Goal: Task Accomplishment & Management: Manage account settings

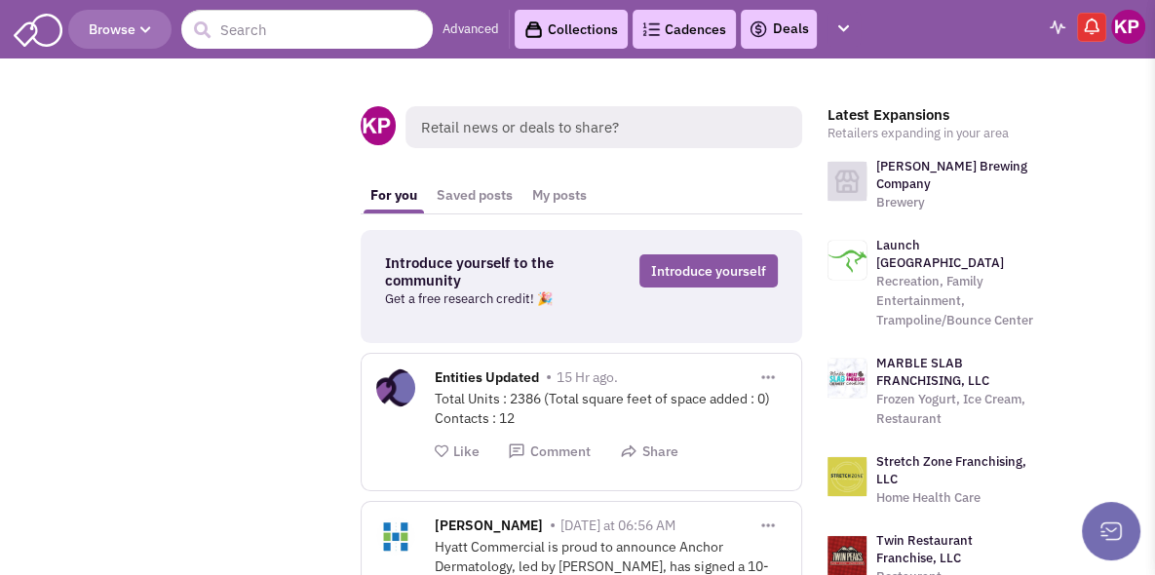
click at [789, 35] on link "Deals" at bounding box center [779, 29] width 60 height 23
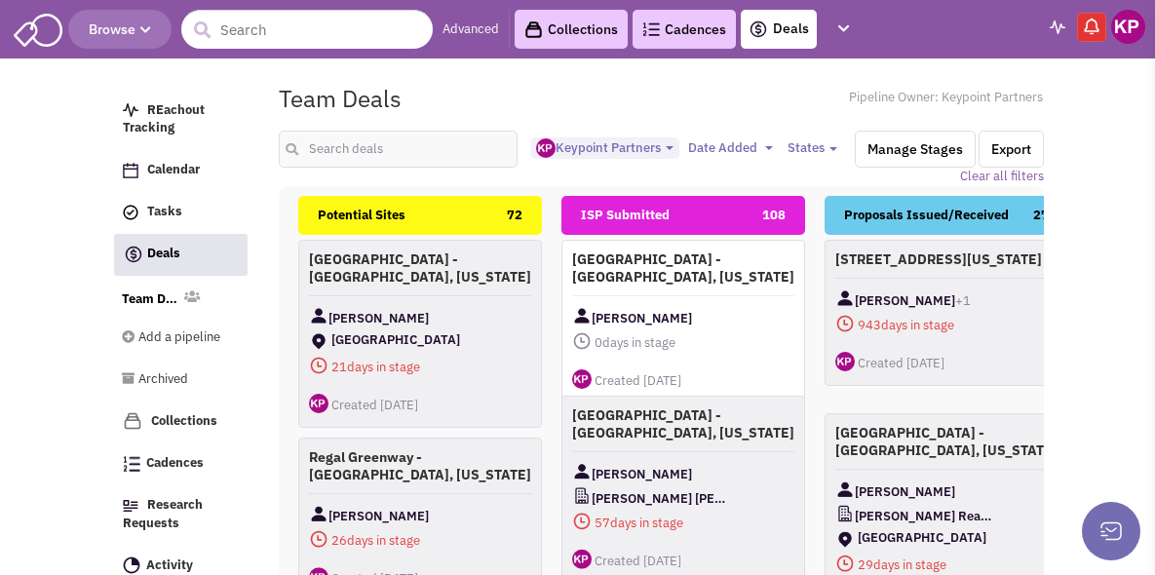
select select "1896"
select select
click at [302, 32] on input "text" at bounding box center [306, 29] width 251 height 39
type input "[PERSON_NAME]"
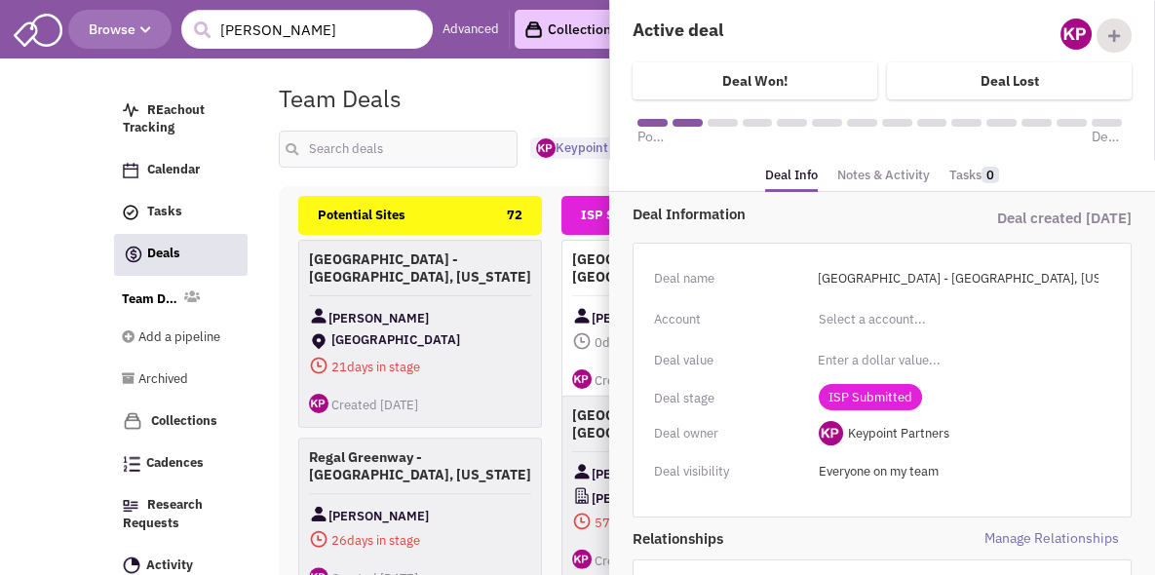
click at [891, 175] on link "Notes & Activity" at bounding box center [883, 176] width 93 height 28
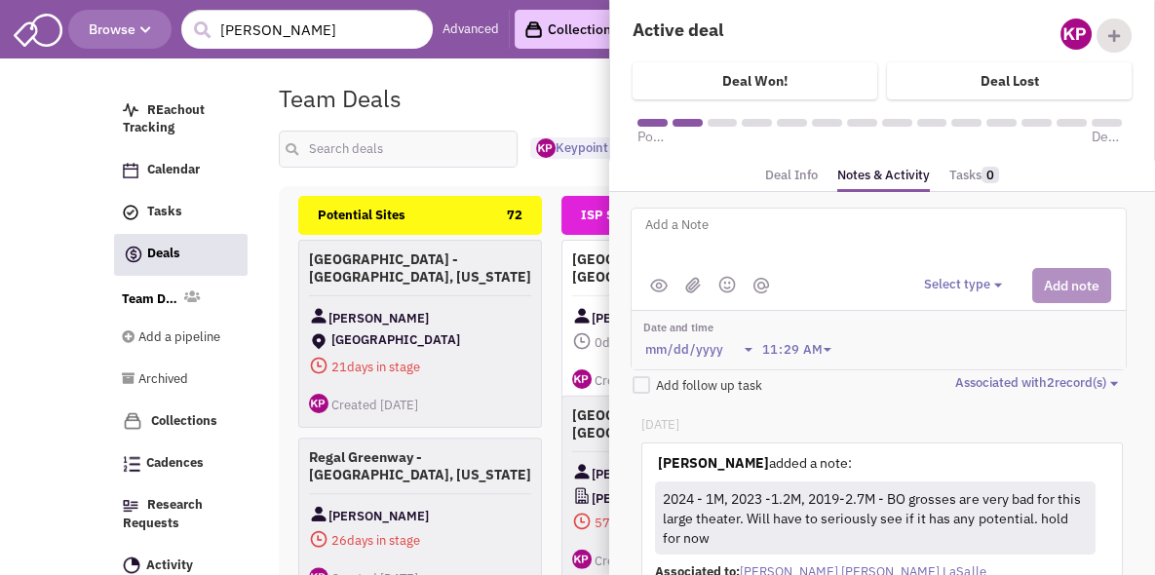
click at [667, 227] on textarea at bounding box center [884, 240] width 482 height 54
type textarea "[DATE]- Plans received."
click at [953, 284] on button "Select type" at bounding box center [966, 285] width 84 height 19
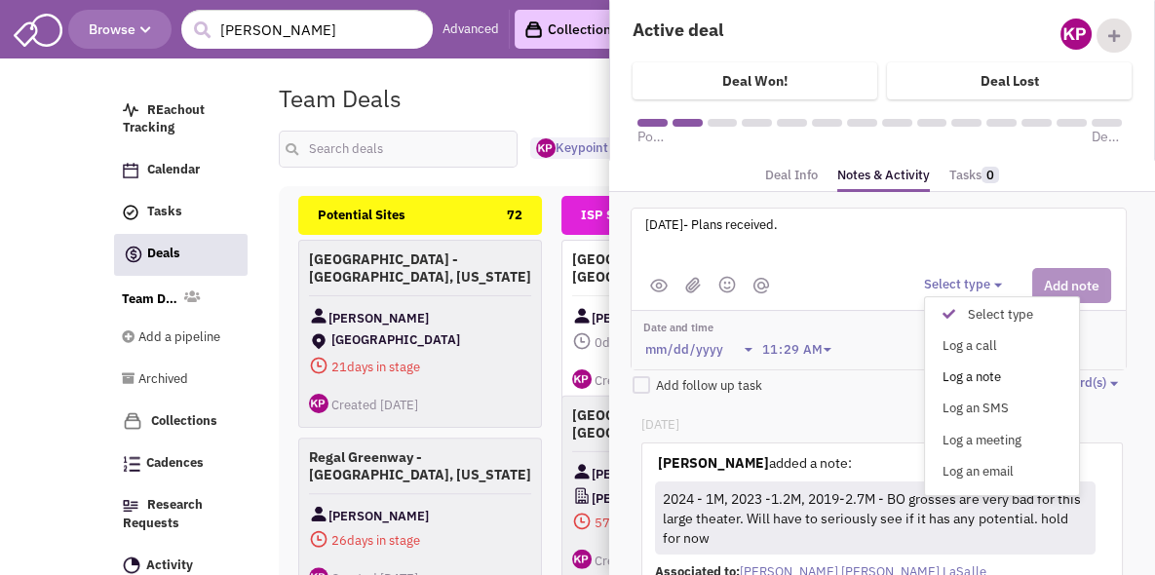
click at [971, 369] on div "Log a note" at bounding box center [954, 377] width 48 height 19
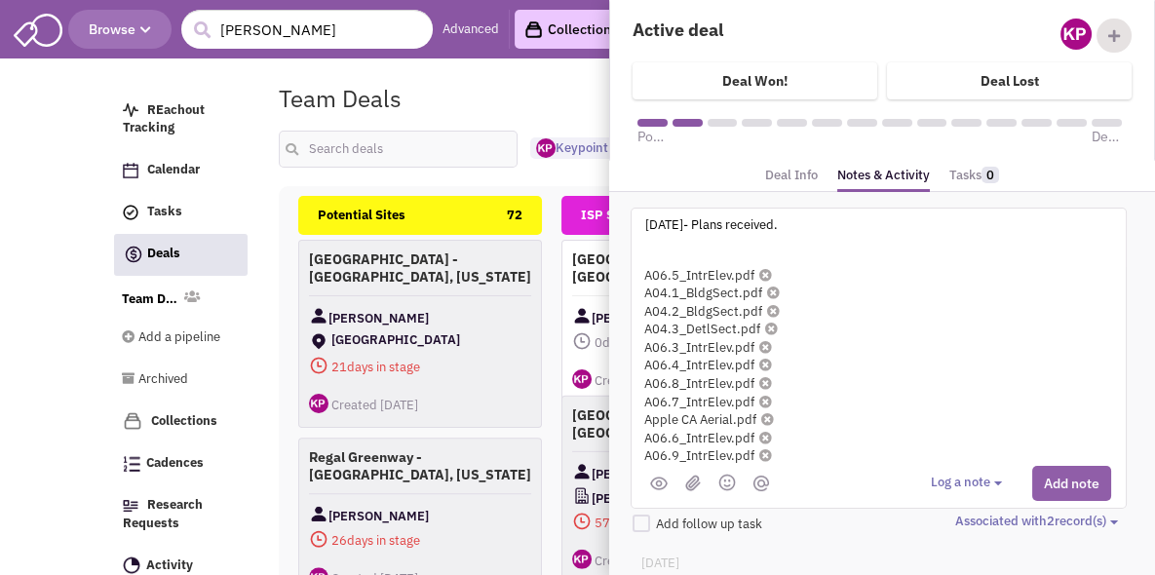
click at [1080, 474] on button "Add note" at bounding box center [1071, 483] width 79 height 35
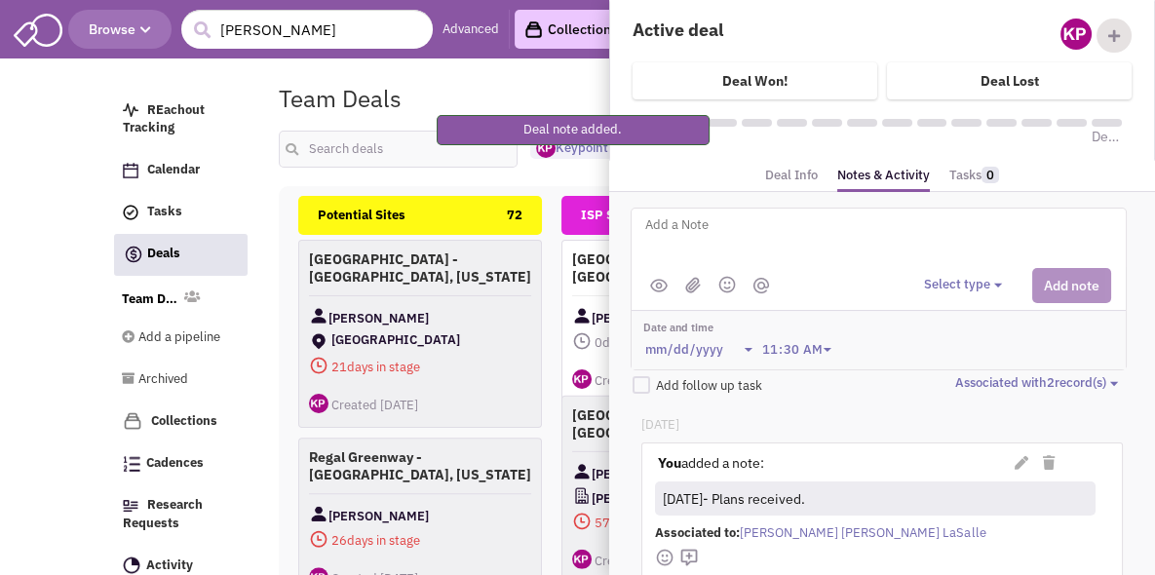
drag, startPoint x: 554, startPoint y: 96, endPoint x: 569, endPoint y: 77, distance: 24.2
click at [554, 96] on div "Team Deals Pipeline Owner: Keypoint Partners" at bounding box center [661, 98] width 790 height 45
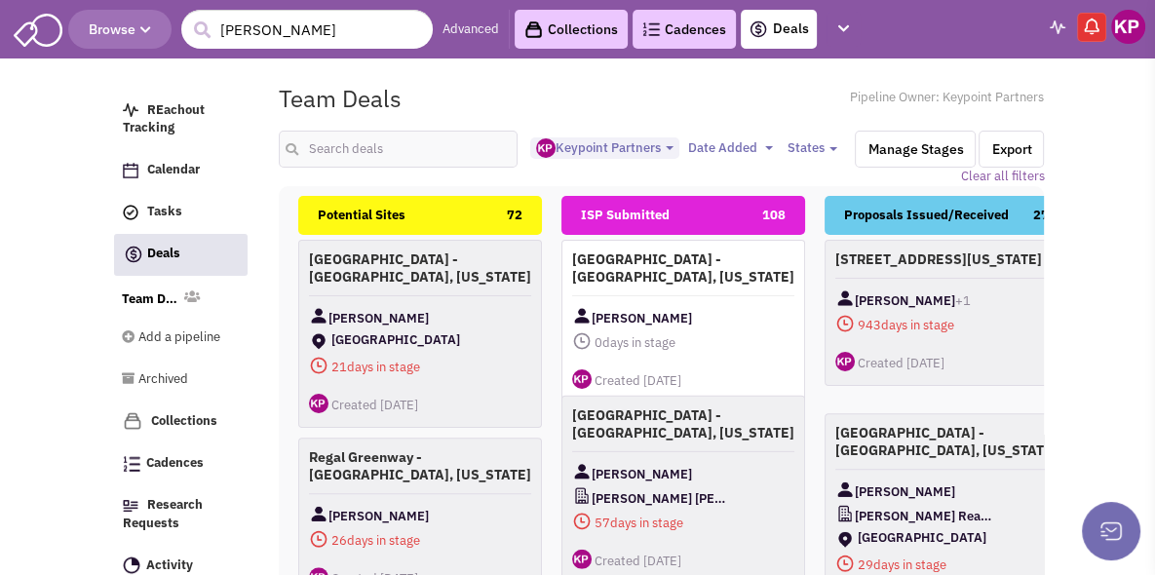
click at [1131, 28] on img at bounding box center [1128, 27] width 34 height 34
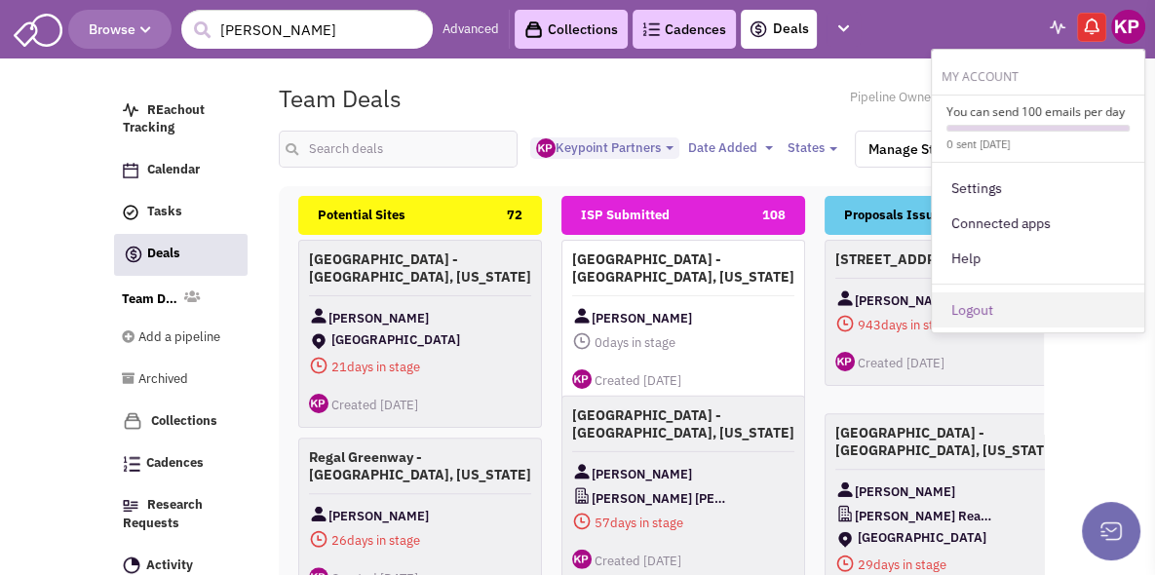
click at [1053, 303] on link "Logout" at bounding box center [1038, 309] width 212 height 35
